Goal: Information Seeking & Learning: Learn about a topic

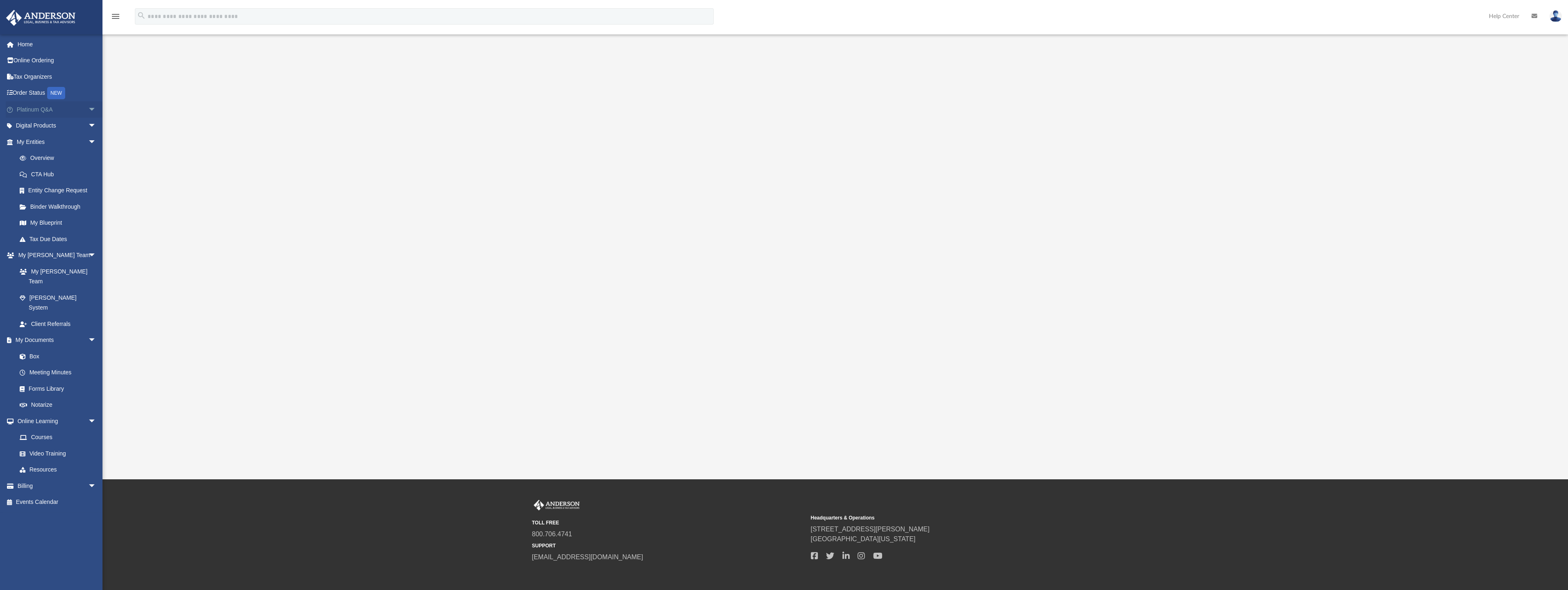
click at [33, 109] on link "Platinum Q&A arrow_drop_down" at bounding box center [57, 109] width 103 height 16
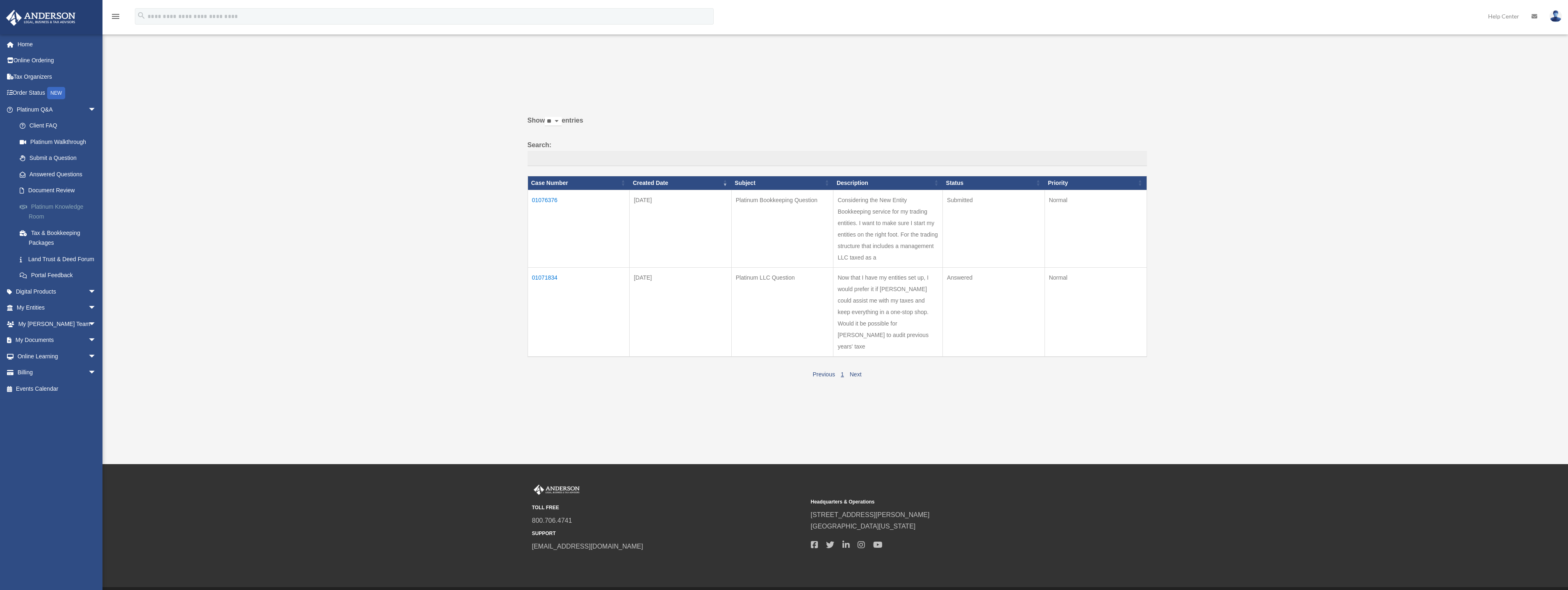
click at [43, 206] on link "Platinum Knowledge Room" at bounding box center [60, 212] width 97 height 26
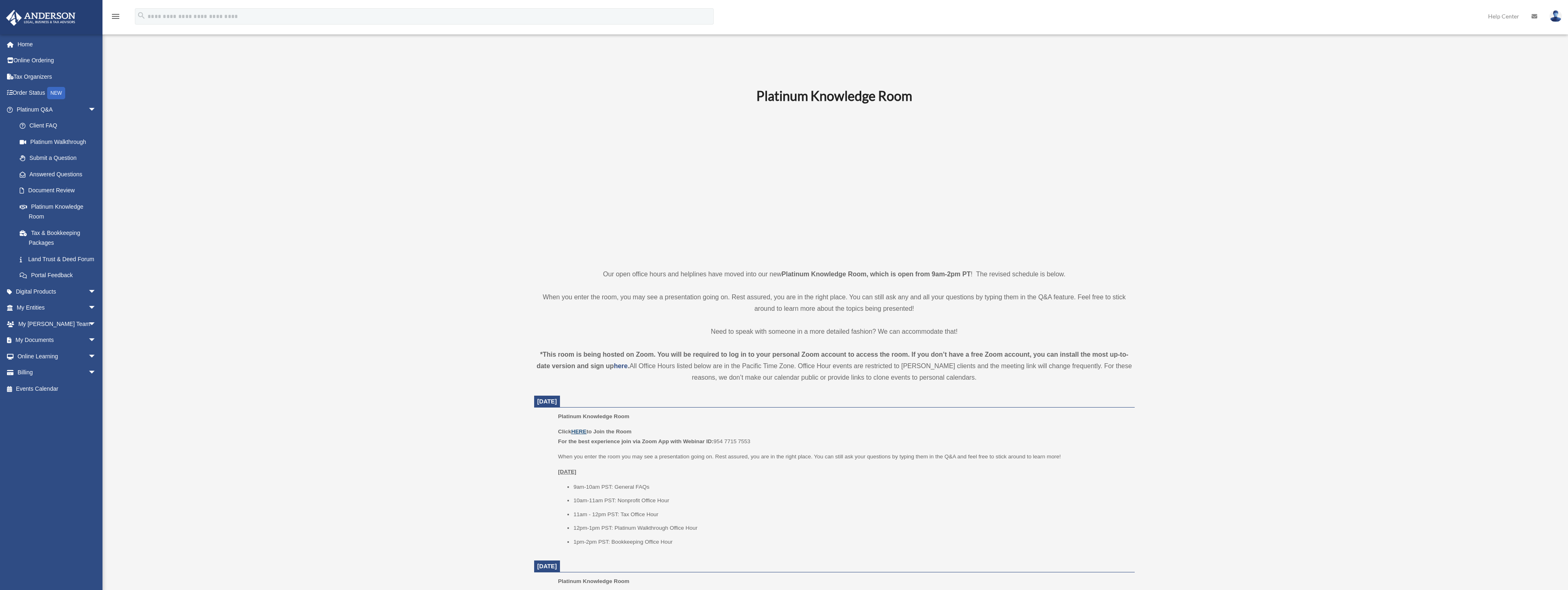
click at [582, 431] on u "HERE" at bounding box center [578, 431] width 15 height 6
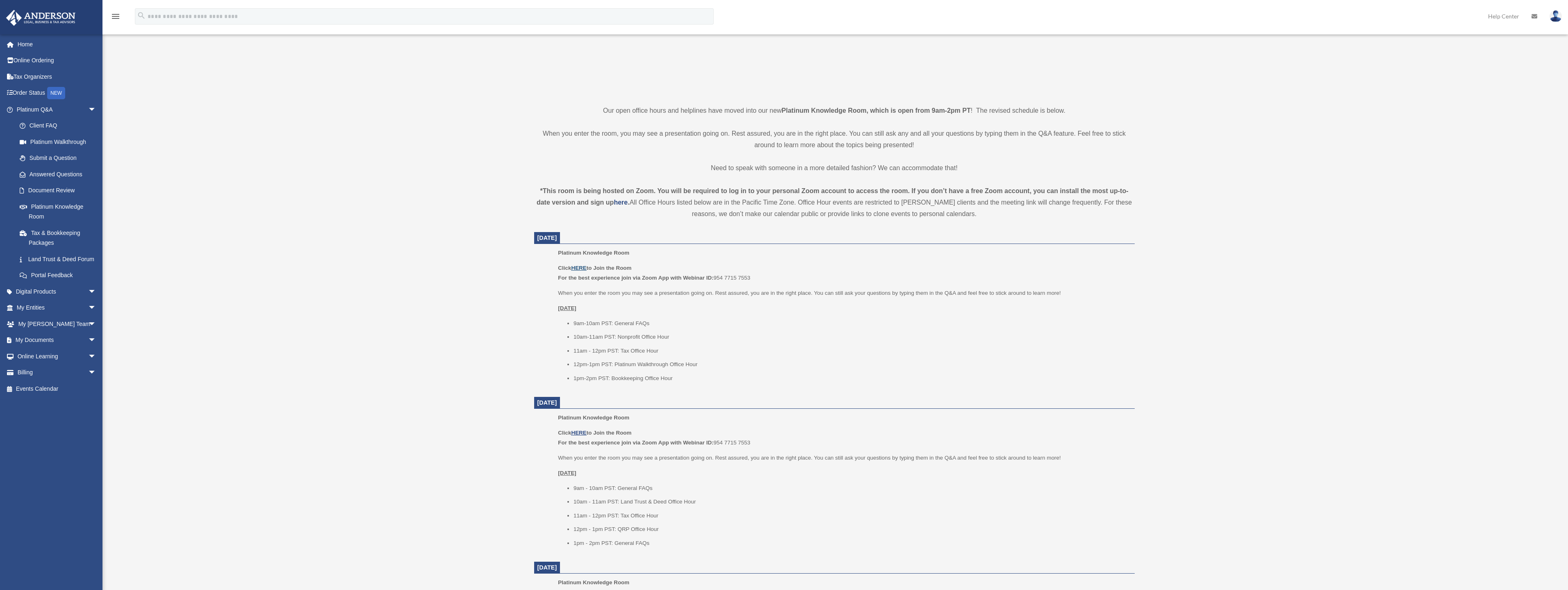
scroll to position [164, 0]
click at [26, 45] on link "Home" at bounding box center [57, 44] width 103 height 16
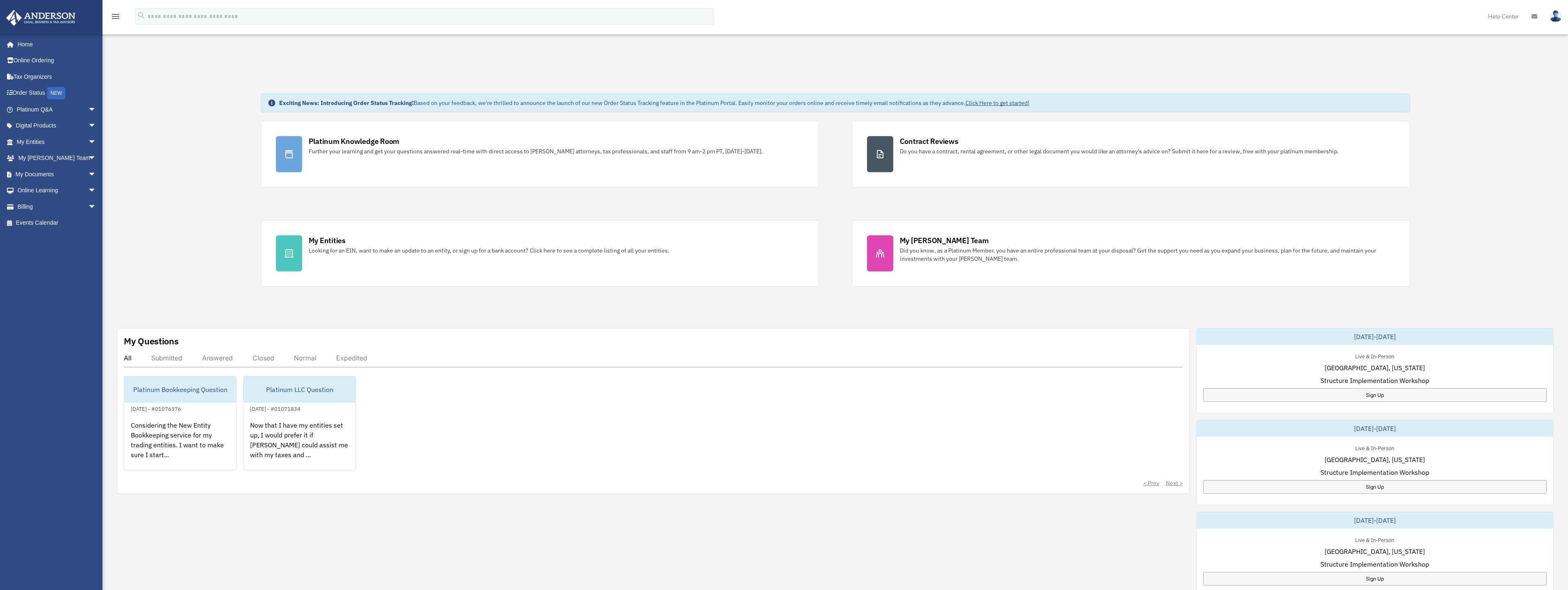
click at [226, 358] on div "Answered" at bounding box center [217, 357] width 30 height 9
click at [174, 359] on div "Submitted" at bounding box center [167, 357] width 31 height 9
click at [127, 357] on div "All" at bounding box center [128, 357] width 8 height 9
click at [24, 42] on link "Home" at bounding box center [57, 44] width 103 height 16
click at [161, 387] on div "Platinum Bookkeeping Question" at bounding box center [181, 389] width 112 height 26
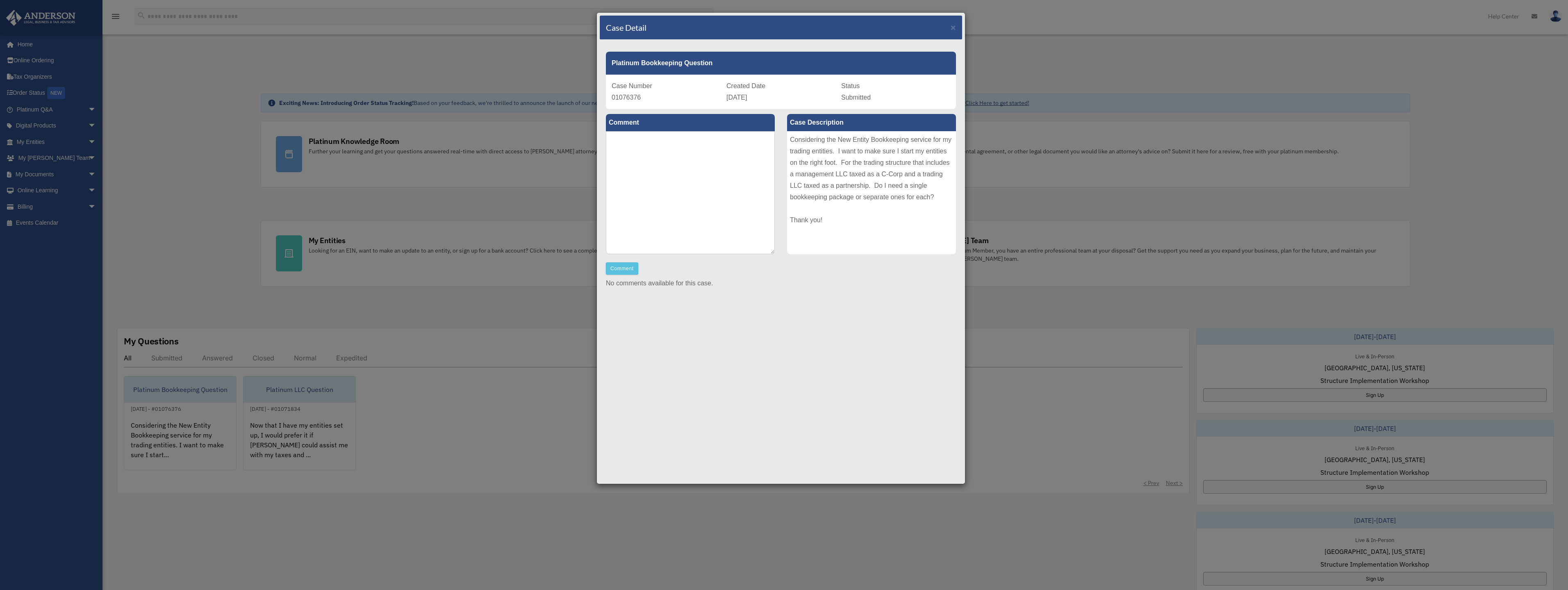
click at [958, 26] on div "Case Detail ×" at bounding box center [781, 27] width 363 height 24
click at [951, 28] on span "×" at bounding box center [953, 27] width 5 height 9
